Goal: Find specific page/section: Find specific page/section

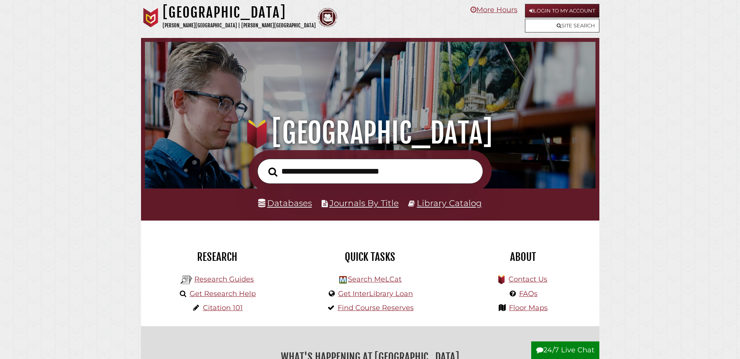
scroll to position [149, 446]
click at [282, 203] on link "Databases" at bounding box center [285, 203] width 54 height 10
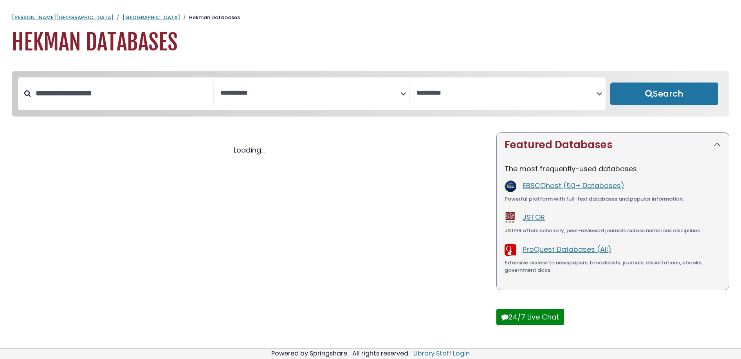
select select "Database Subject Filter"
select select "Database Vendors Filter"
select select "Database Subject Filter"
select select "Database Vendors Filter"
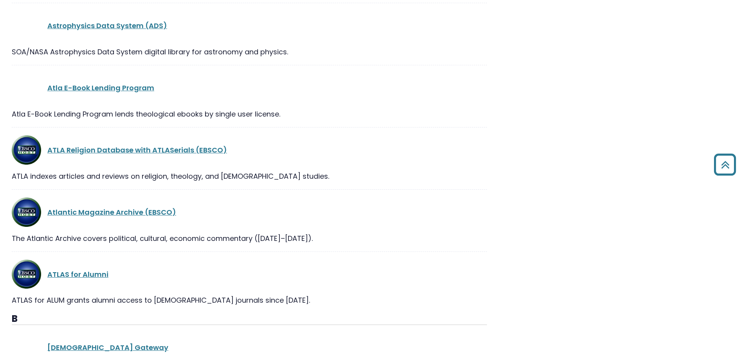
scroll to position [2018, 0]
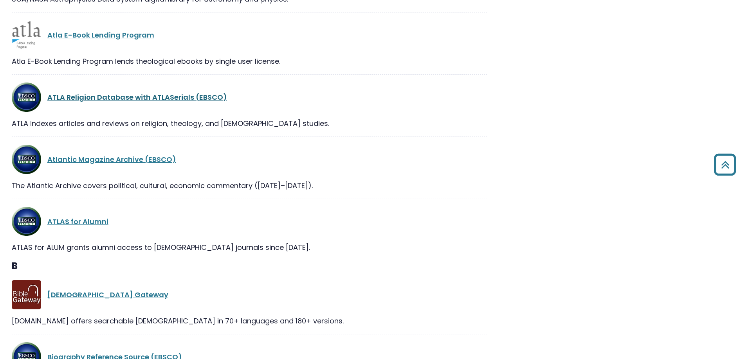
click at [153, 99] on link "ATLA Religion Database with ATLASerials (EBSCO)" at bounding box center [137, 97] width 180 height 10
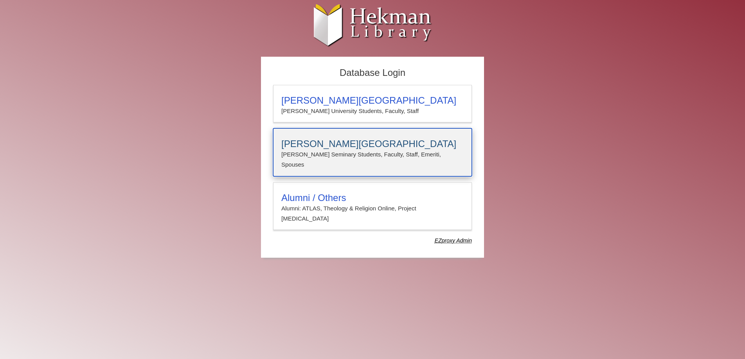
click at [303, 150] on p "Calvin Seminary Students, Faculty, Staff, Emeriti, Spouses" at bounding box center [372, 160] width 182 height 21
